Goal: Transaction & Acquisition: Purchase product/service

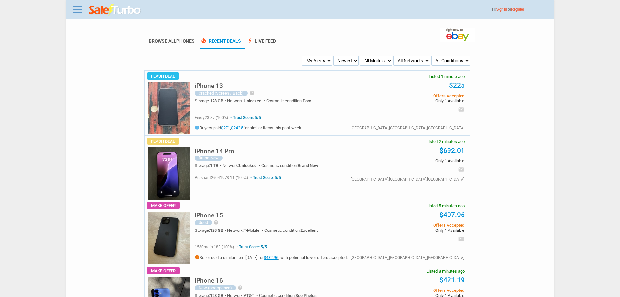
drag, startPoint x: 311, startPoint y: 61, endPoint x: 313, endPoint y: 64, distance: 3.4
click at [311, 61] on select "My Alerts All Deals BIN Only w/ Offers Only" at bounding box center [317, 61] width 30 height 10
select select "flash_bin"
click at [303, 56] on select "My Alerts All Deals BIN Only w/ Offers Only" at bounding box center [317, 61] width 30 height 10
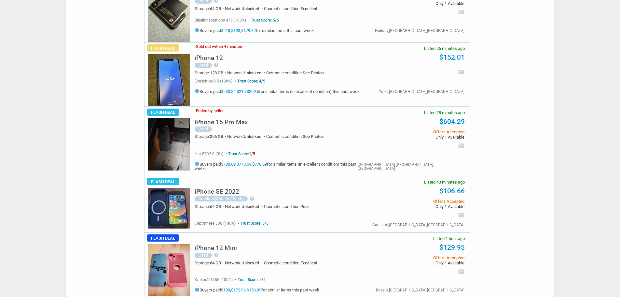
scroll to position [293, 0]
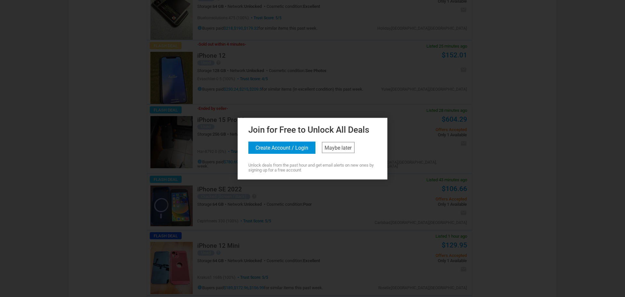
click at [336, 153] on div "Join for Free to Unlock All Deals Create Account / Login Maybe later Unlock dea…" at bounding box center [312, 146] width 146 height 49
click at [338, 152] on link "Maybe later" at bounding box center [338, 147] width 33 height 11
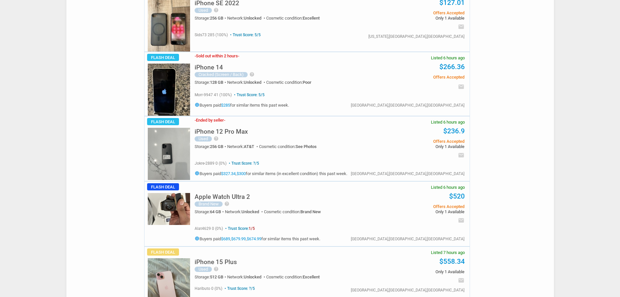
scroll to position [2050, 0]
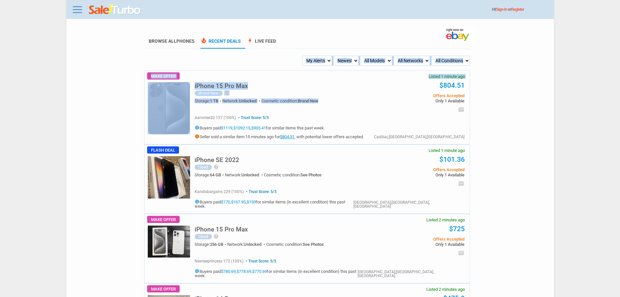
drag, startPoint x: 355, startPoint y: 100, endPoint x: 338, endPoint y: 70, distance: 35.1
click at [324, 63] on select "My Alerts All Deals BIN Only w/ Offers Only" at bounding box center [317, 61] width 30 height 10
select select "flash_bin"
click at [303, 56] on select "My Alerts All Deals BIN Only w/ Offers Only" at bounding box center [317, 61] width 30 height 10
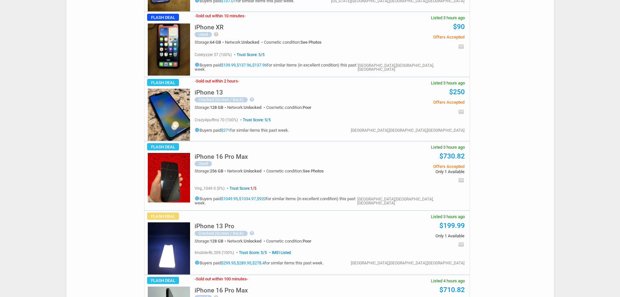
scroll to position [1302, 0]
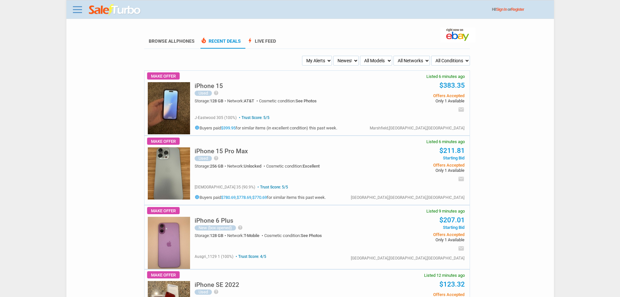
click at [324, 61] on select "My Alerts All Deals BIN Only w/ Offers Only" at bounding box center [317, 61] width 30 height 10
select select "flash_bin"
click at [303, 56] on select "My Alerts All Deals BIN Only w/ Offers Only" at bounding box center [317, 61] width 30 height 10
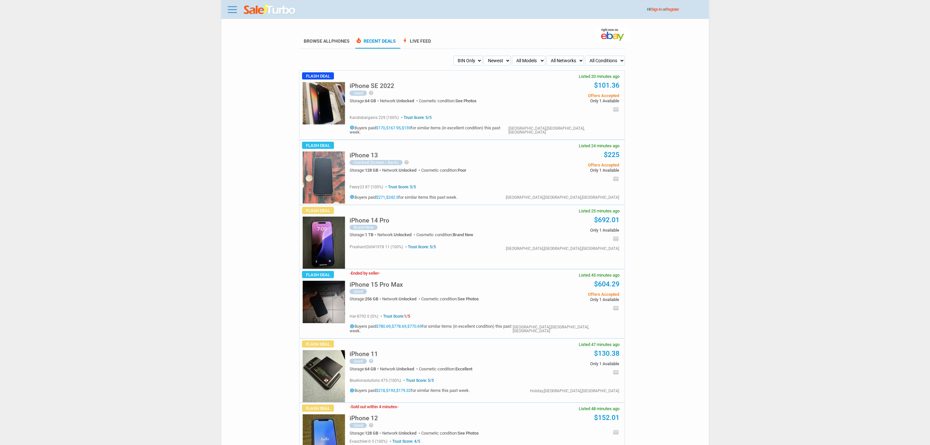
click at [479, 61] on select "My Alerts All Deals BIN Only w/ Offers Only" at bounding box center [467, 61] width 29 height 10
select select "flash_offers"
click at [453, 56] on select "My Alerts All Deals BIN Only w/ Offers Only" at bounding box center [467, 61] width 29 height 10
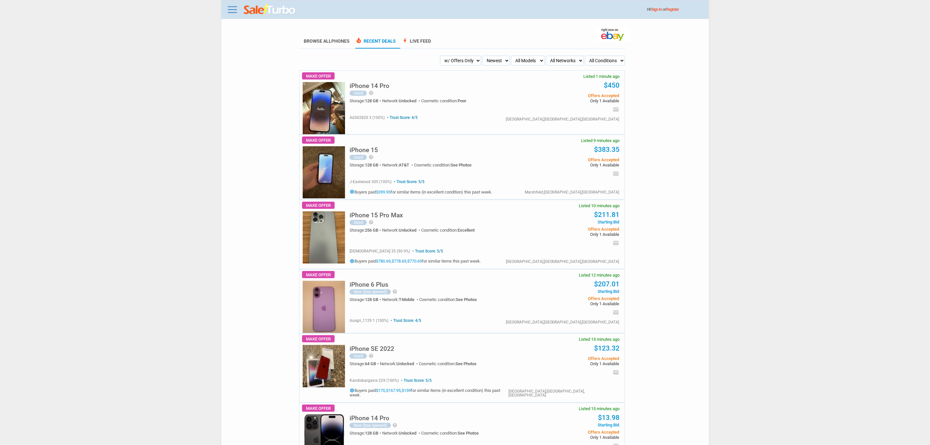
click at [466, 64] on select "My Alerts All Deals BIN Only w/ Offers Only" at bounding box center [460, 61] width 41 height 10
click at [461, 57] on select "My Alerts All Deals BIN Only w/ Offers Only" at bounding box center [460, 61] width 41 height 10
select select "flash_bin"
click at [452, 56] on select "My Alerts All Deals BIN Only w/ Offers Only" at bounding box center [460, 61] width 41 height 10
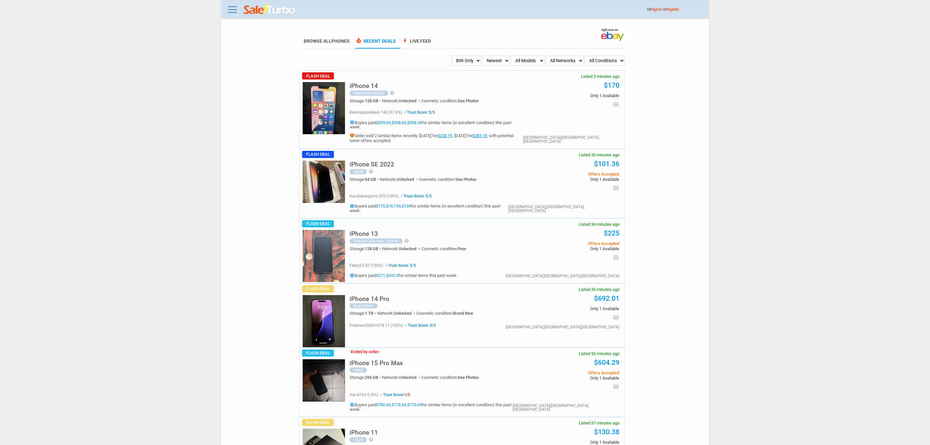
click at [324, 112] on img at bounding box center [324, 108] width 42 height 52
click at [465, 133] on h5 "info Seller sold 2 similar items recently: [DATE] for $228.19 , [DATE] for $283…" at bounding box center [437, 138] width 174 height 10
click at [452, 133] on link "$228.19" at bounding box center [445, 135] width 15 height 5
click at [327, 115] on img at bounding box center [324, 108] width 42 height 52
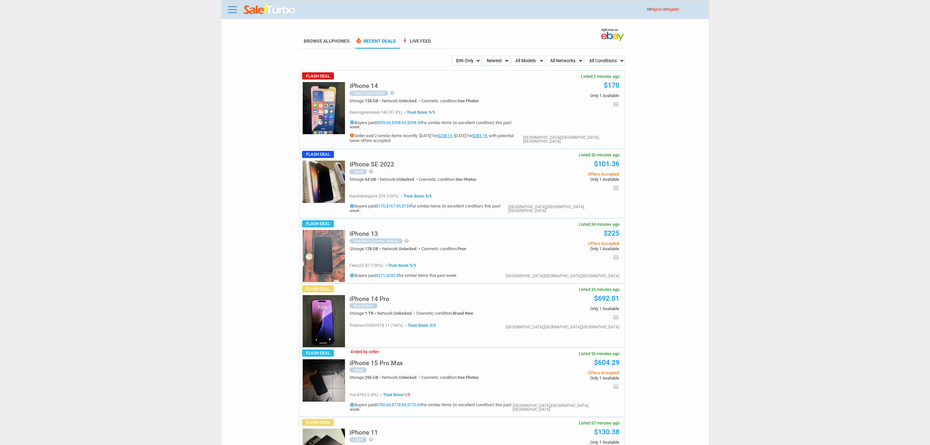
click at [457, 133] on h5 "info Seller sold 2 similar items recently: 7 days ago for $228.19 , 18 days ago…" at bounding box center [437, 138] width 174 height 10
click at [456, 126] on div "Trust Score: 5/5 kevinsgreatdeals 140 (97.8%) Trust Score: 5/5 info , ," at bounding box center [437, 126] width 174 height 35
click at [452, 133] on link "$228.19" at bounding box center [445, 135] width 15 height 5
click at [374, 118] on div "Trust Score: 5/5 kevinsgreatdeals 140 (97.8%) Trust Score: 5/5 info , ," at bounding box center [437, 126] width 174 height 35
click at [382, 122] on link "$399.69" at bounding box center [383, 122] width 15 height 5
